Goal: Transaction & Acquisition: Purchase product/service

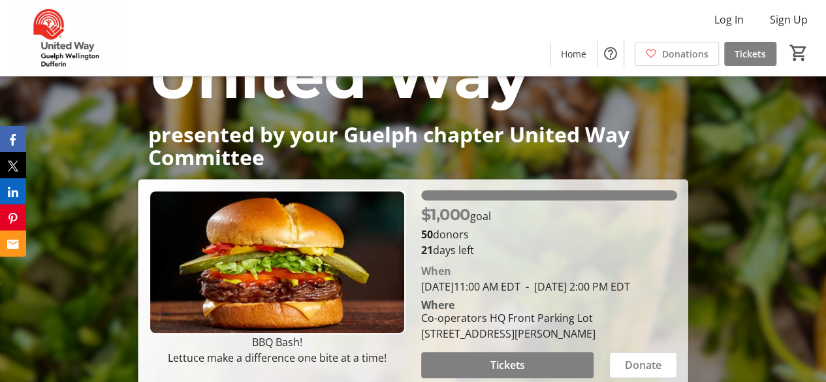
scroll to position [195, 0]
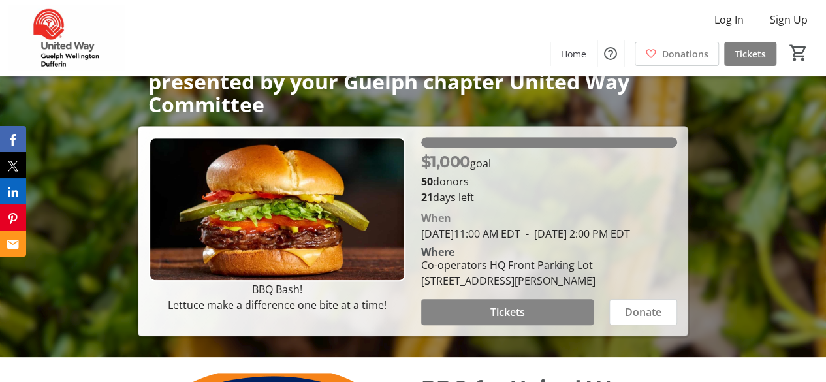
click at [503, 320] on span "Tickets" at bounding box center [507, 312] width 35 height 16
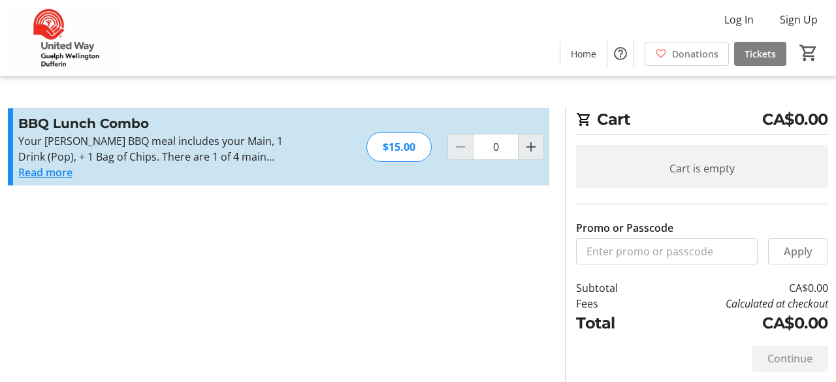
click at [50, 171] on button "Read more" at bounding box center [45, 173] width 54 height 16
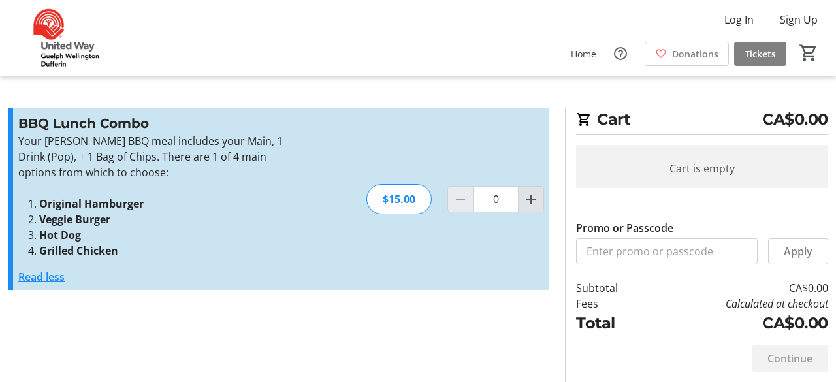
click at [533, 200] on mat-icon "Increment by one" at bounding box center [531, 199] width 16 height 16
type input "1"
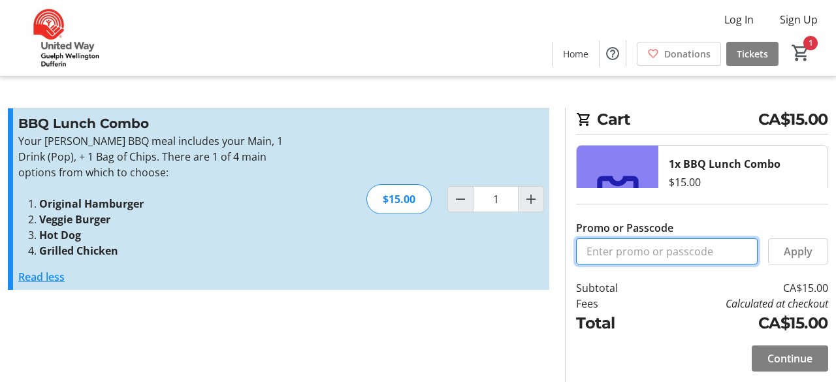
click at [680, 257] on input "Promo or Passcode" at bounding box center [667, 251] width 182 height 26
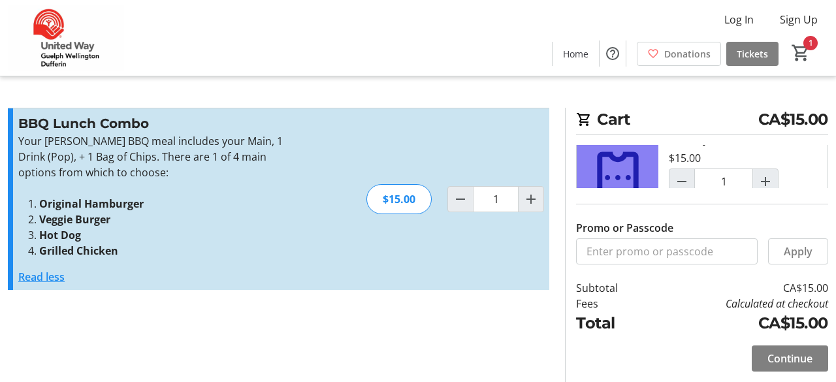
click at [812, 46] on div "1" at bounding box center [803, 53] width 50 height 25
click at [799, 50] on mat-icon "1" at bounding box center [801, 53] width 20 height 20
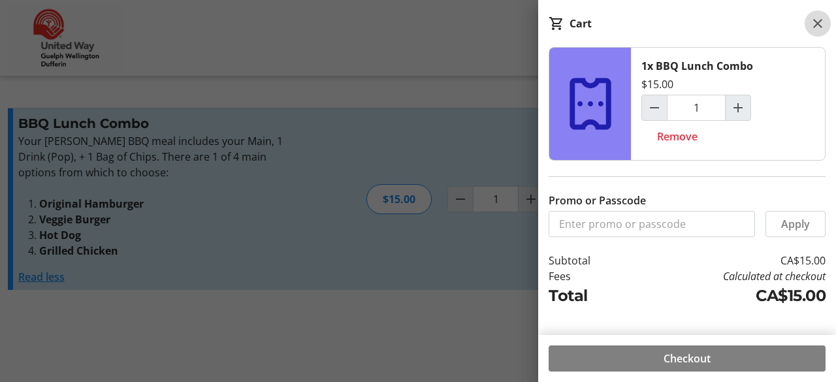
click at [816, 25] on mat-icon at bounding box center [818, 24] width 16 height 16
